Goal: Task Accomplishment & Management: Complete application form

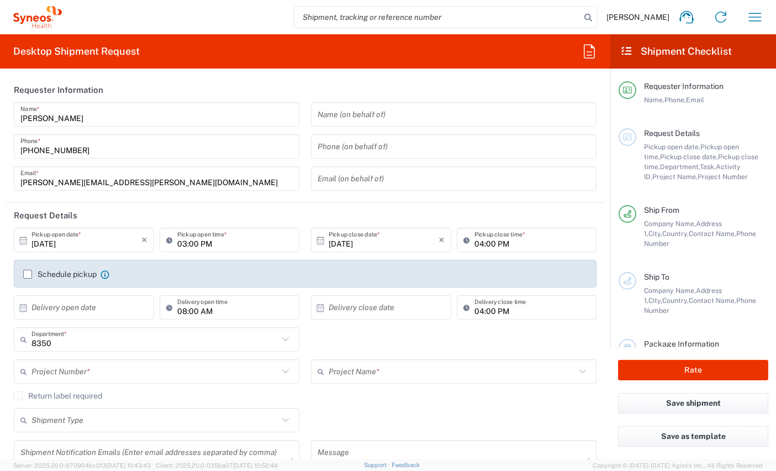
type input "[GEOGRAPHIC_DATA]"
type input "Syneos Health Clinical [GEOGRAPHIC_DATA]"
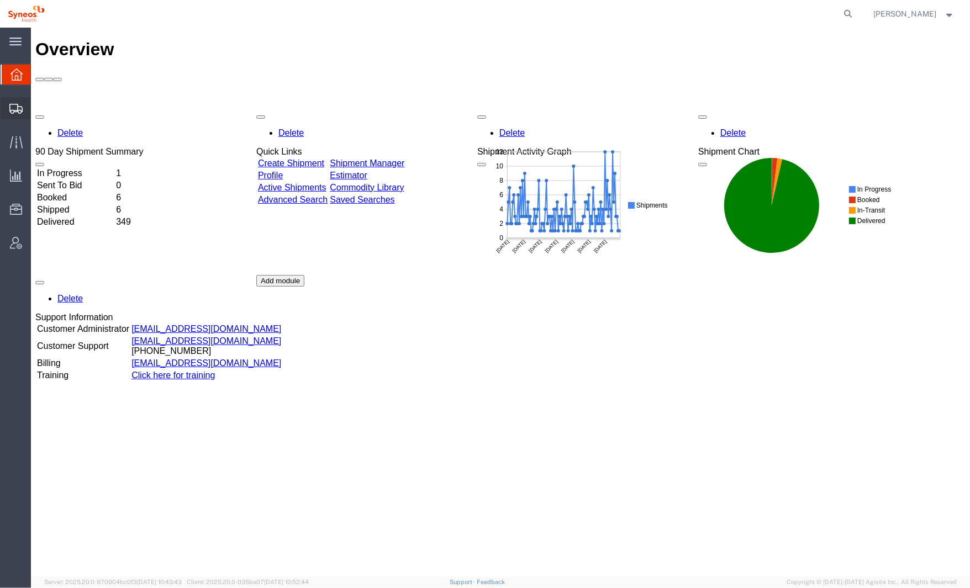
click at [12, 110] on icon at bounding box center [15, 109] width 13 height 10
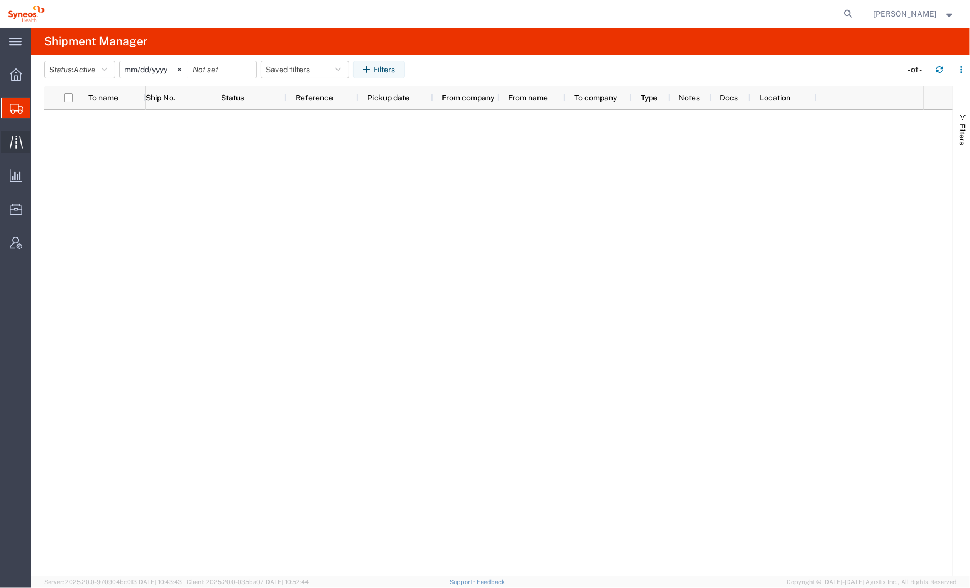
drag, startPoint x: 10, startPoint y: 140, endPoint x: 34, endPoint y: 140, distance: 24.3
click at [10, 140] on icon at bounding box center [16, 142] width 13 height 13
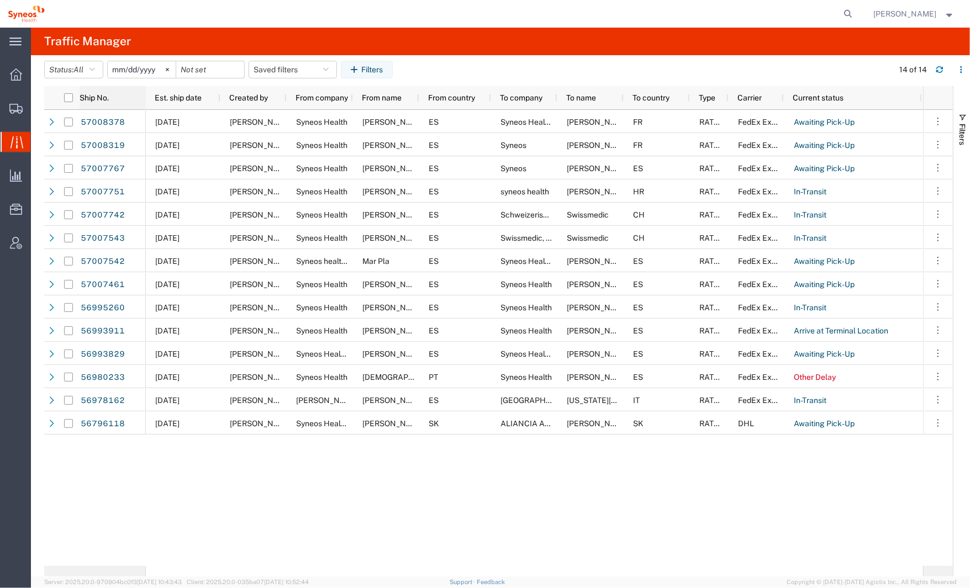
click at [109, 92] on div "Ship No." at bounding box center [113, 98] width 66 height 18
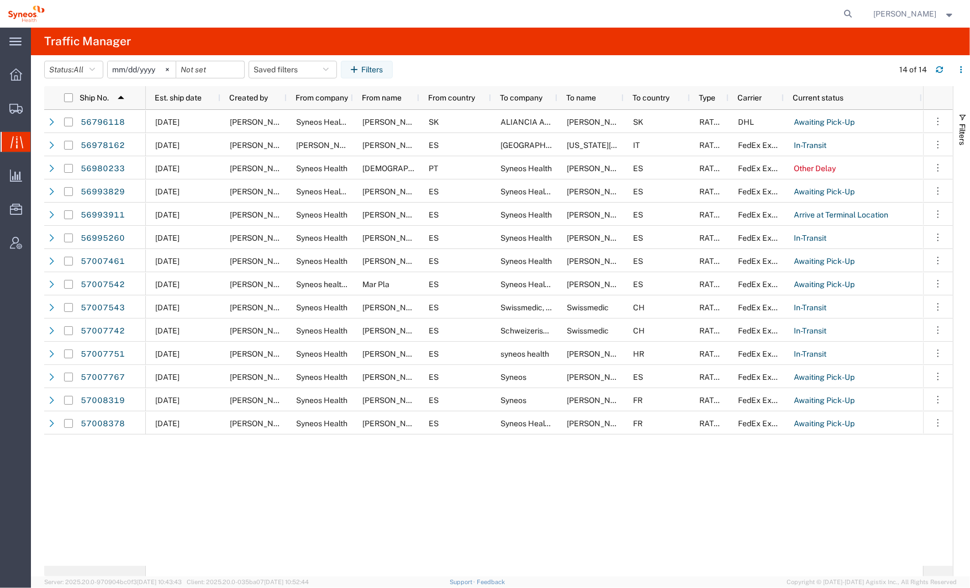
click at [181, 94] on span "Est. ship date" at bounding box center [178, 97] width 47 height 9
